Goal: Task Accomplishment & Management: Complete application form

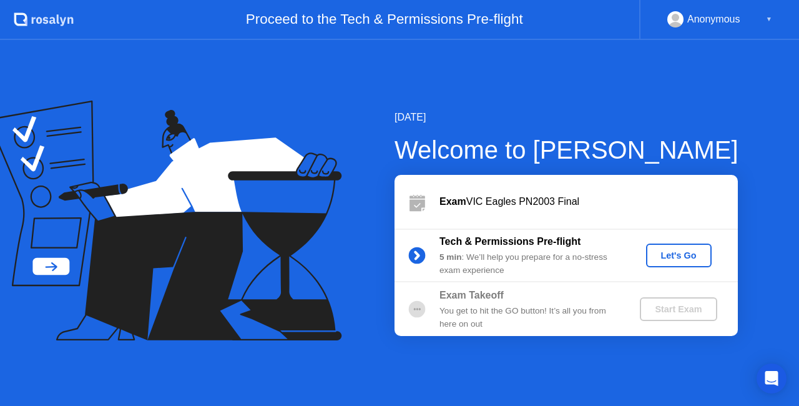
click at [690, 251] on div "Let's Go" at bounding box center [679, 255] width 56 height 10
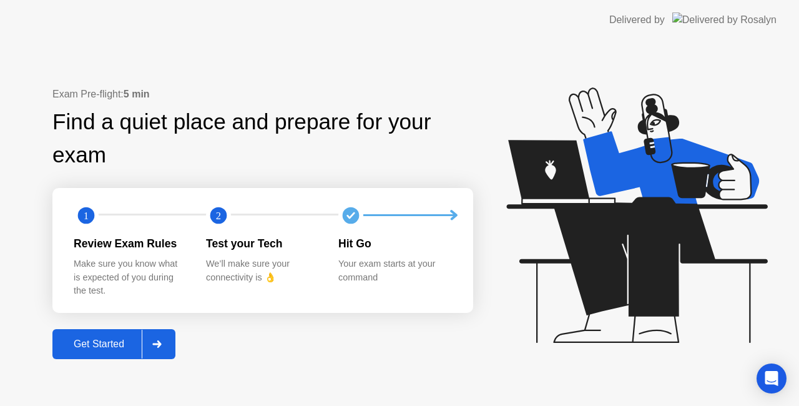
click at [165, 346] on div at bounding box center [157, 344] width 30 height 29
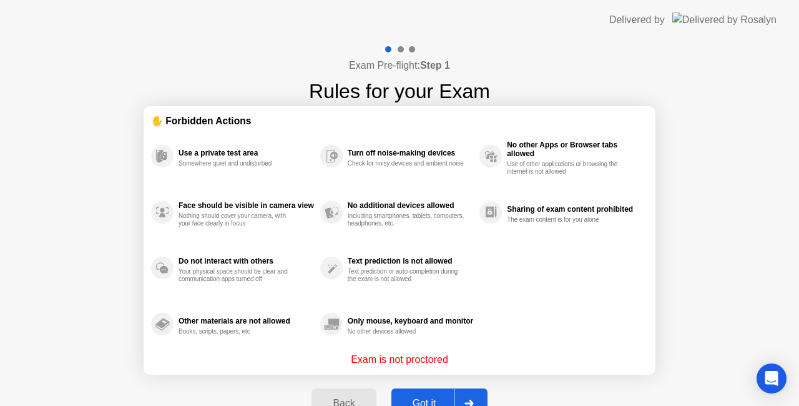
click at [479, 393] on div at bounding box center [469, 403] width 30 height 29
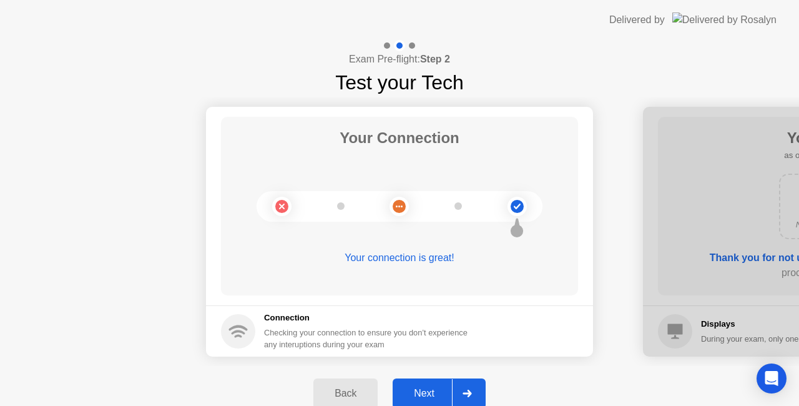
click at [473, 394] on div at bounding box center [467, 393] width 30 height 29
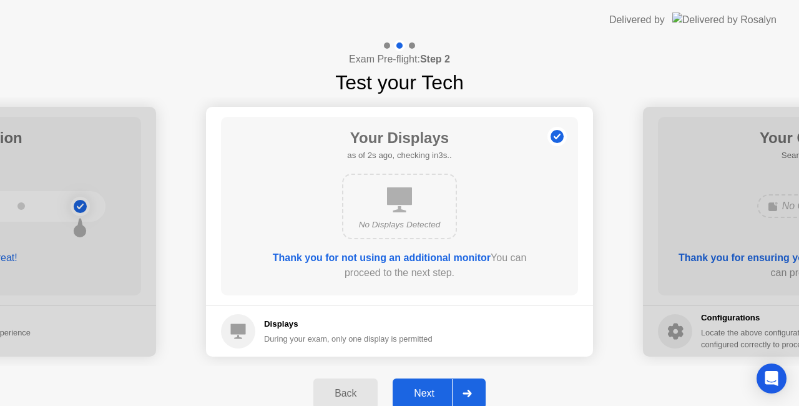
click at [476, 388] on div at bounding box center [467, 393] width 30 height 29
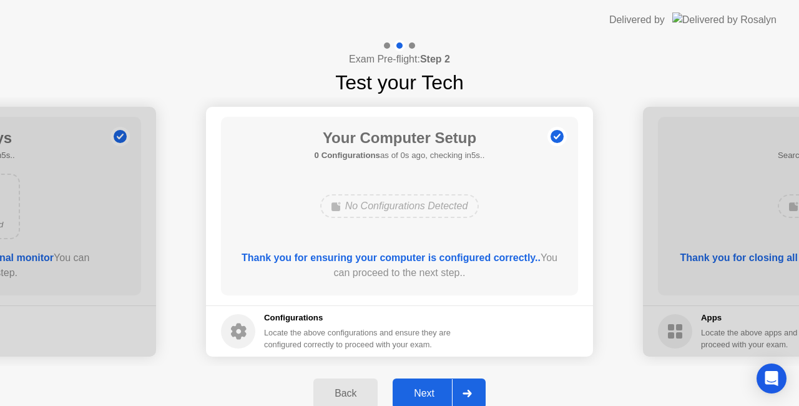
click at [471, 391] on icon at bounding box center [467, 393] width 9 height 7
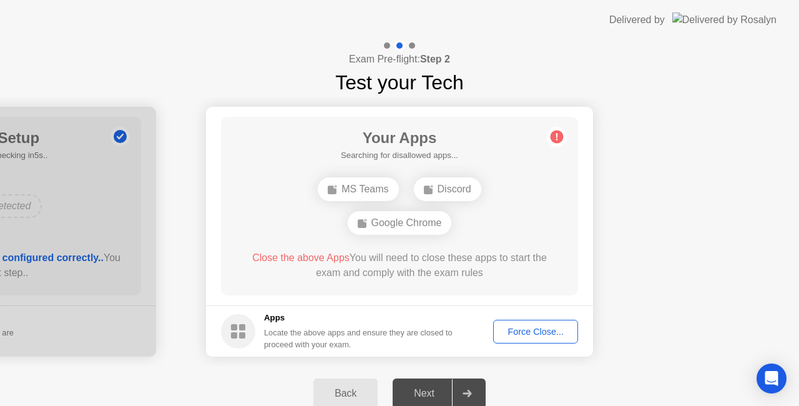
click at [511, 345] on footer "Apps Locate the above apps and ensure they are closed to proceed with your exam…" at bounding box center [399, 330] width 387 height 51
click at [527, 327] on div "Force Close..." at bounding box center [536, 331] width 76 height 10
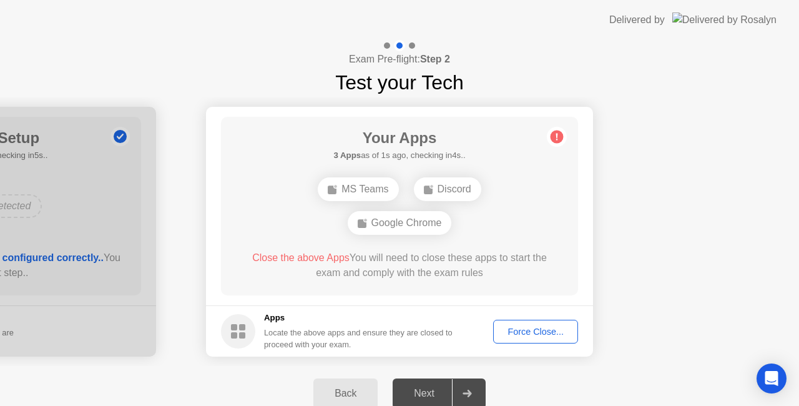
click at [528, 330] on div "Force Close..." at bounding box center [536, 331] width 76 height 10
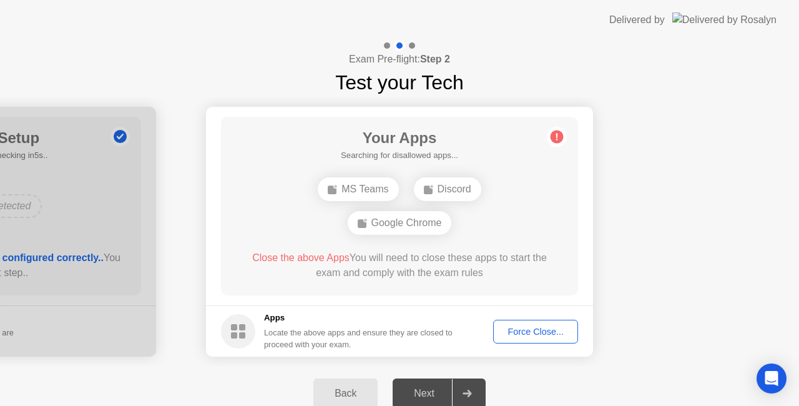
click at [539, 327] on div "Force Close..." at bounding box center [536, 331] width 76 height 10
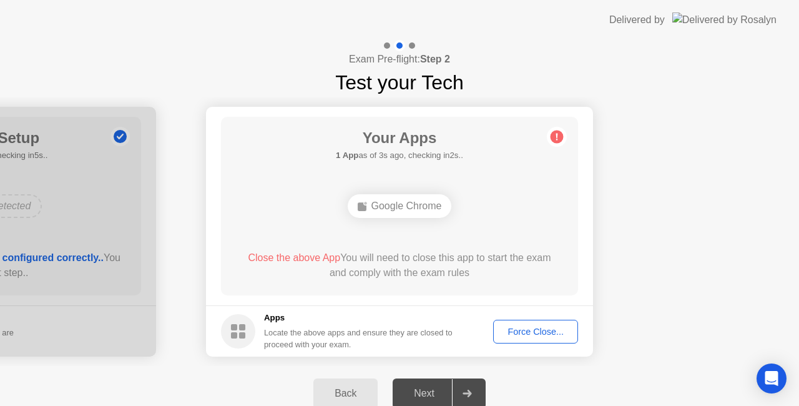
click at [539, 338] on button "Force Close..." at bounding box center [535, 332] width 85 height 24
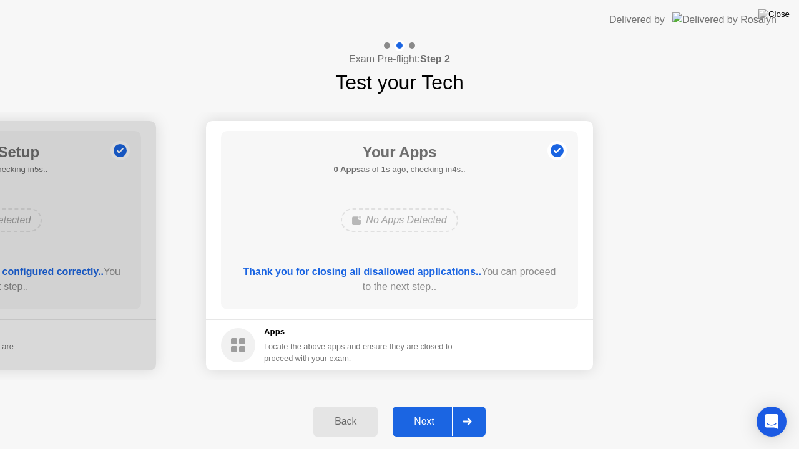
click at [468, 405] on icon at bounding box center [467, 421] width 9 height 7
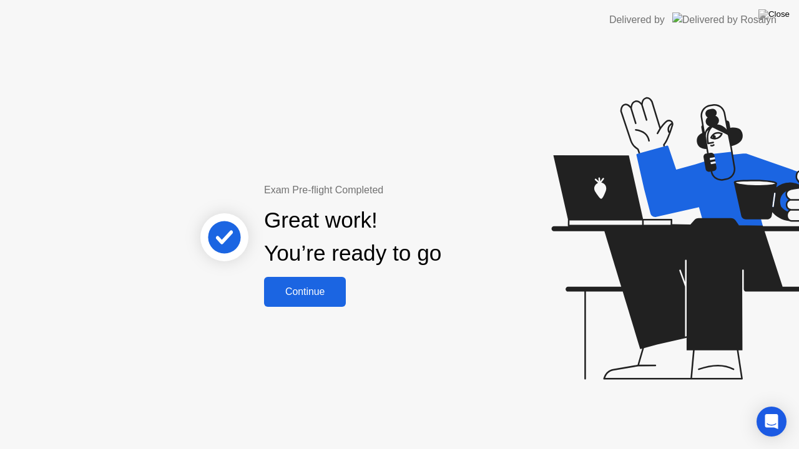
click at [305, 298] on div "Continue" at bounding box center [305, 292] width 74 height 11
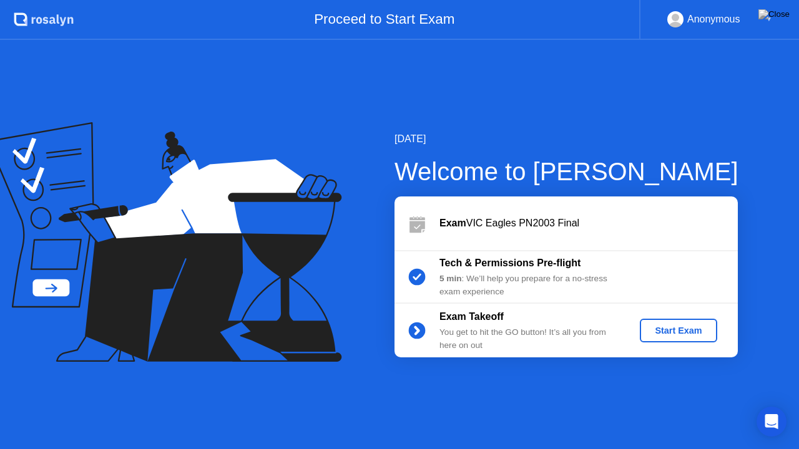
click at [683, 336] on div "Start Exam" at bounding box center [678, 331] width 67 height 10
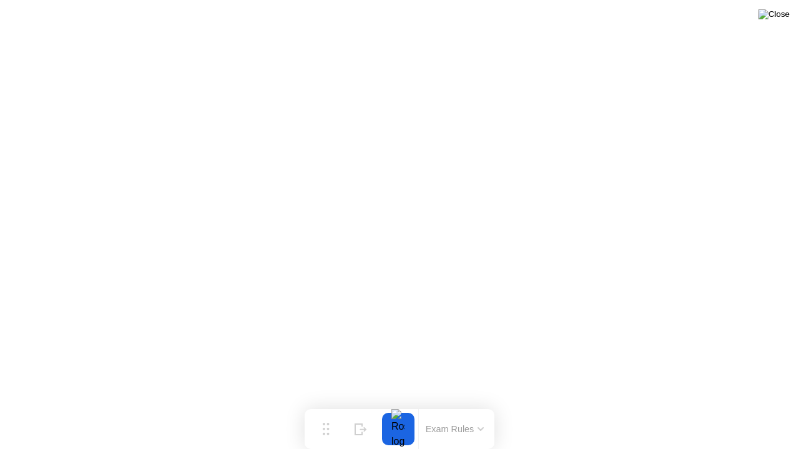
click at [784, 16] on img at bounding box center [773, 14] width 31 height 10
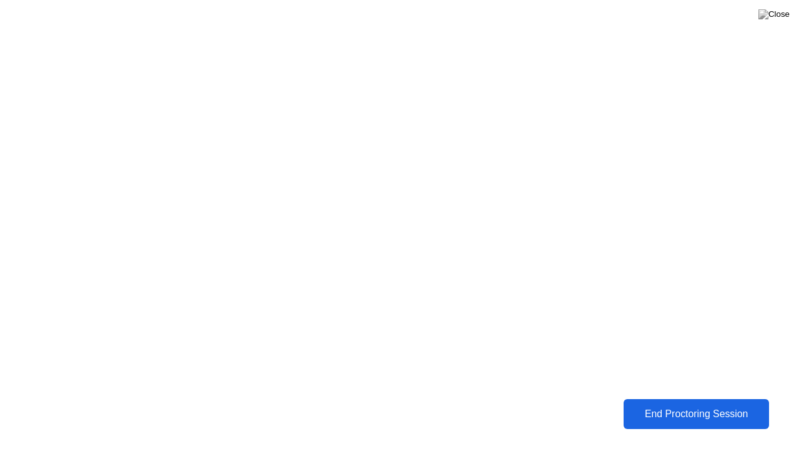
click at [672, 405] on div "End Proctoring Session" at bounding box center [696, 414] width 139 height 11
